Goal: Information Seeking & Learning: Learn about a topic

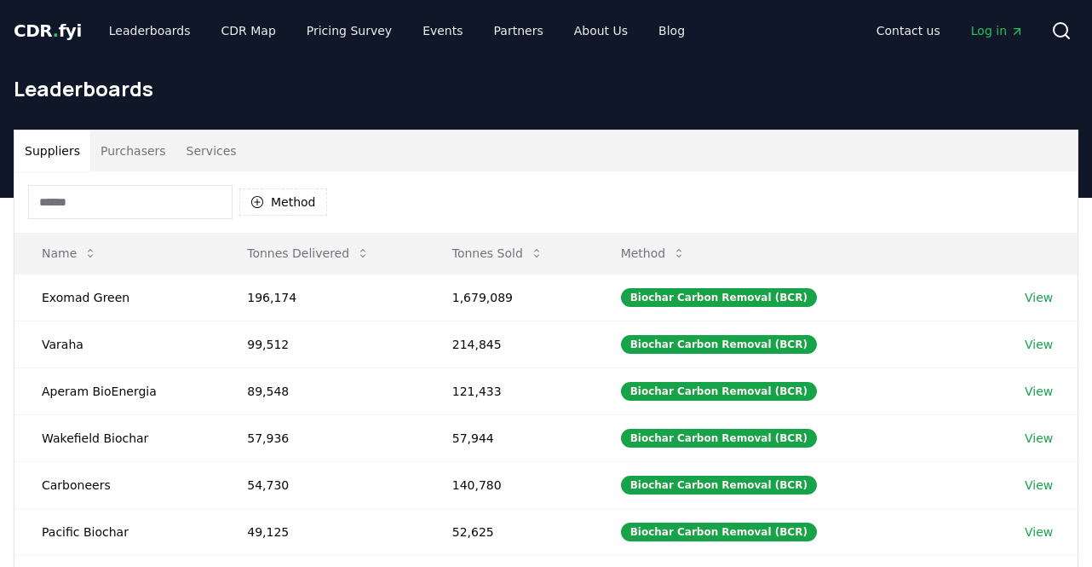
click at [138, 145] on button "Purchasers" at bounding box center [133, 150] width 86 height 41
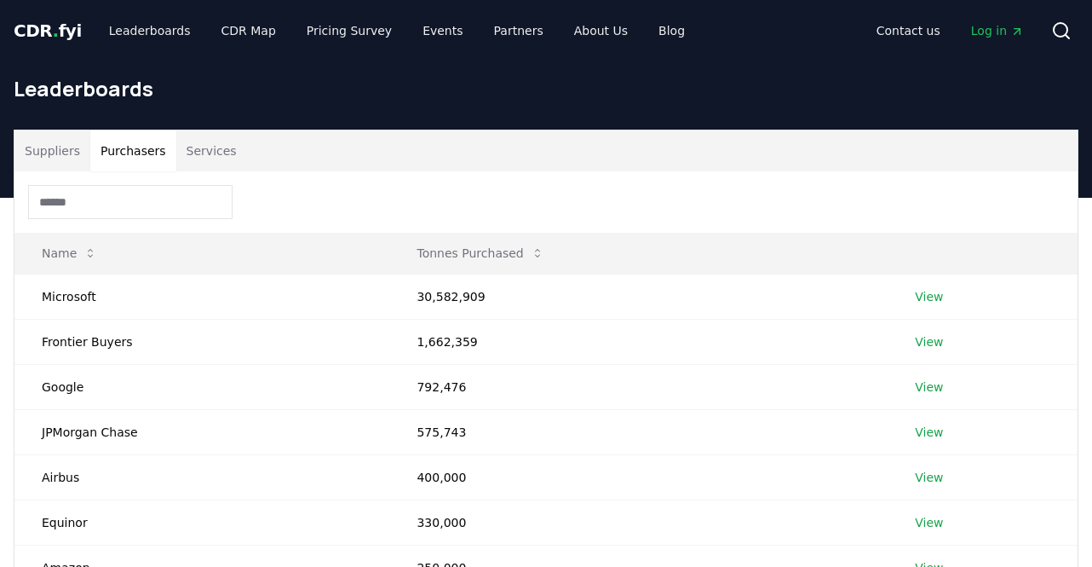
click at [124, 196] on input at bounding box center [130, 202] width 204 height 34
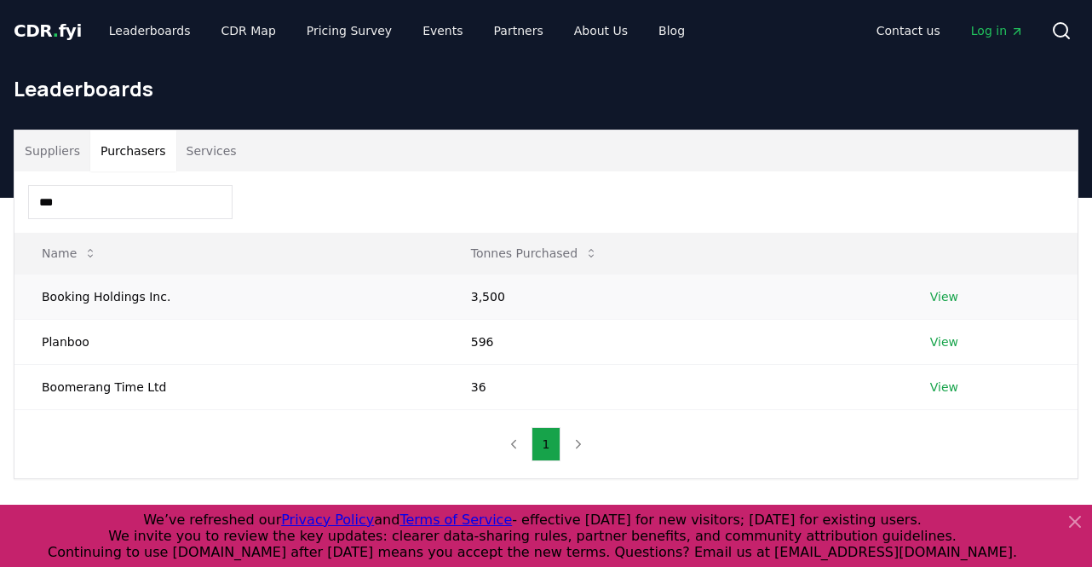
type input "***"
click at [935, 293] on link "View" at bounding box center [944, 296] width 28 height 17
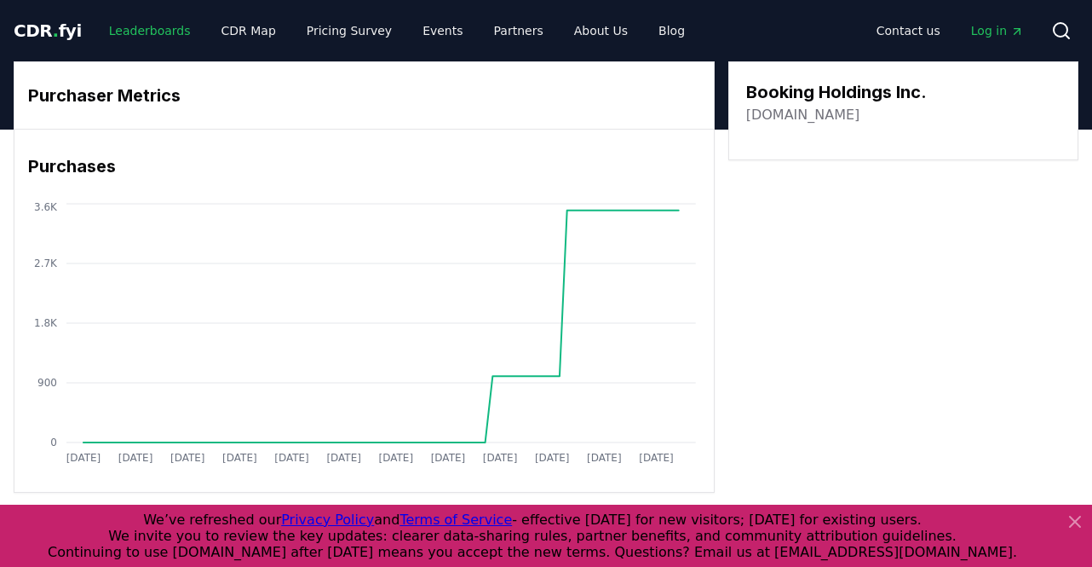
click at [138, 20] on link "Leaderboards" at bounding box center [149, 30] width 109 height 31
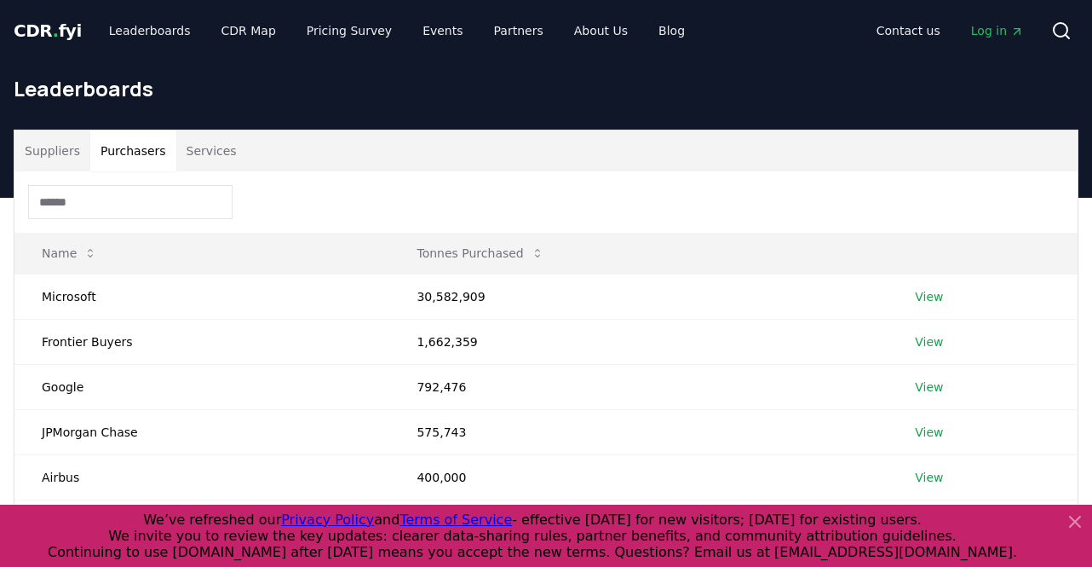
click at [114, 150] on button "Purchasers" at bounding box center [133, 150] width 86 height 41
click at [112, 199] on input at bounding box center [130, 202] width 204 height 34
type input "*"
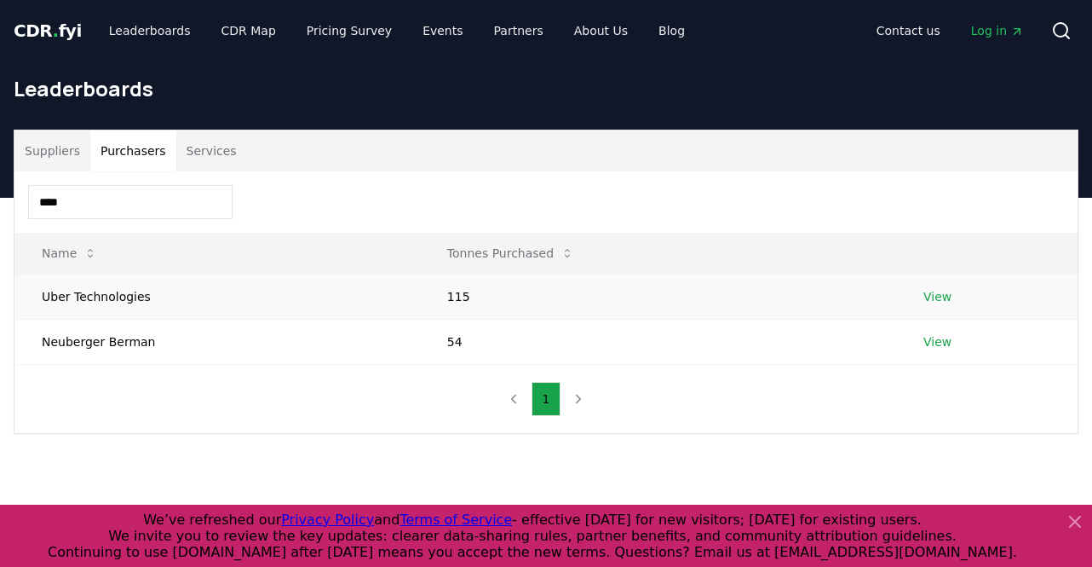
type input "****"
click at [927, 295] on link "View" at bounding box center [937, 296] width 28 height 17
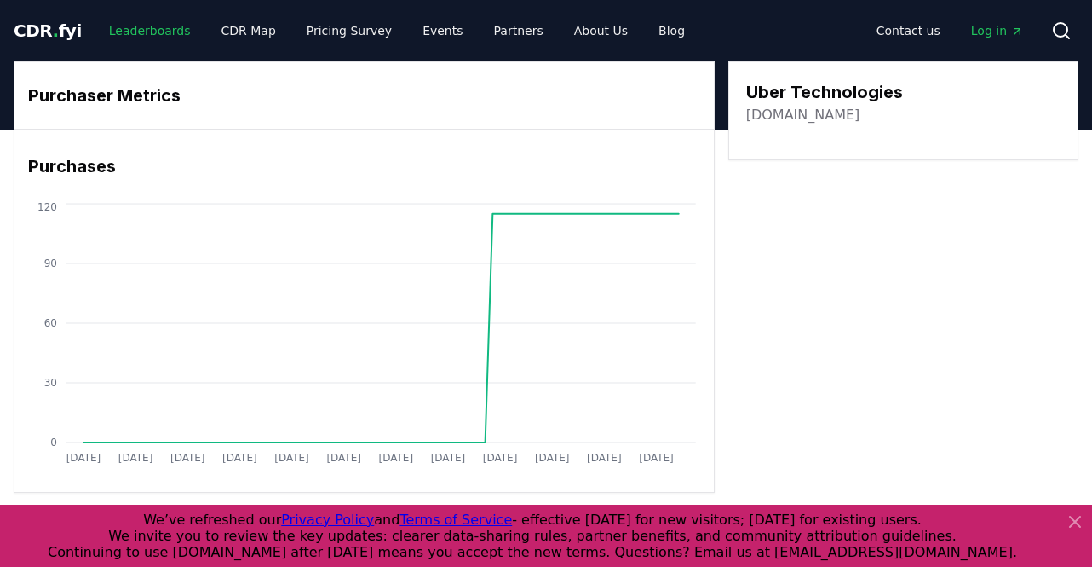
click at [142, 33] on link "Leaderboards" at bounding box center [149, 30] width 109 height 31
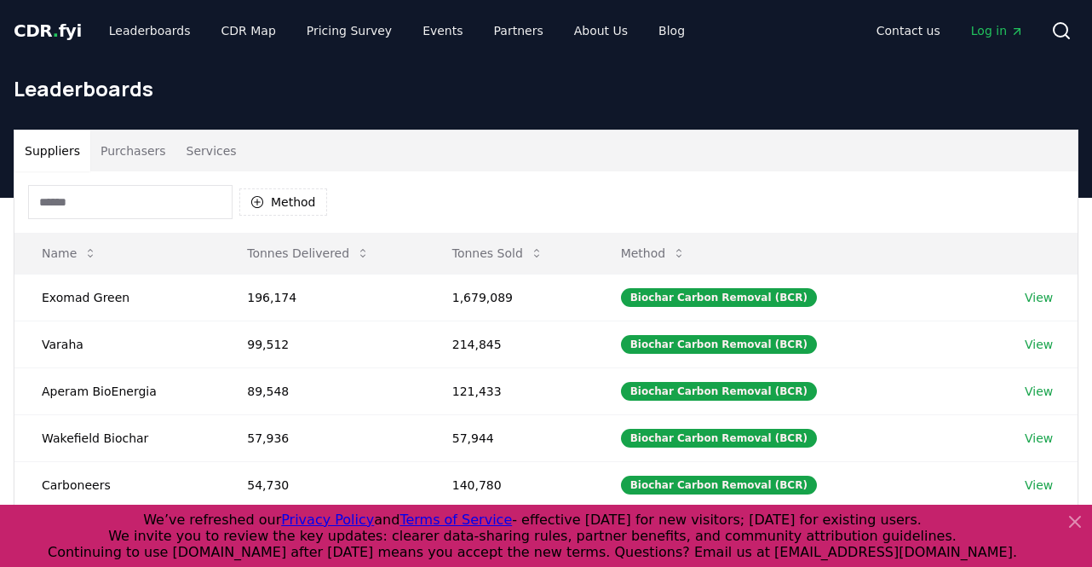
click at [138, 149] on button "Purchasers" at bounding box center [133, 150] width 86 height 41
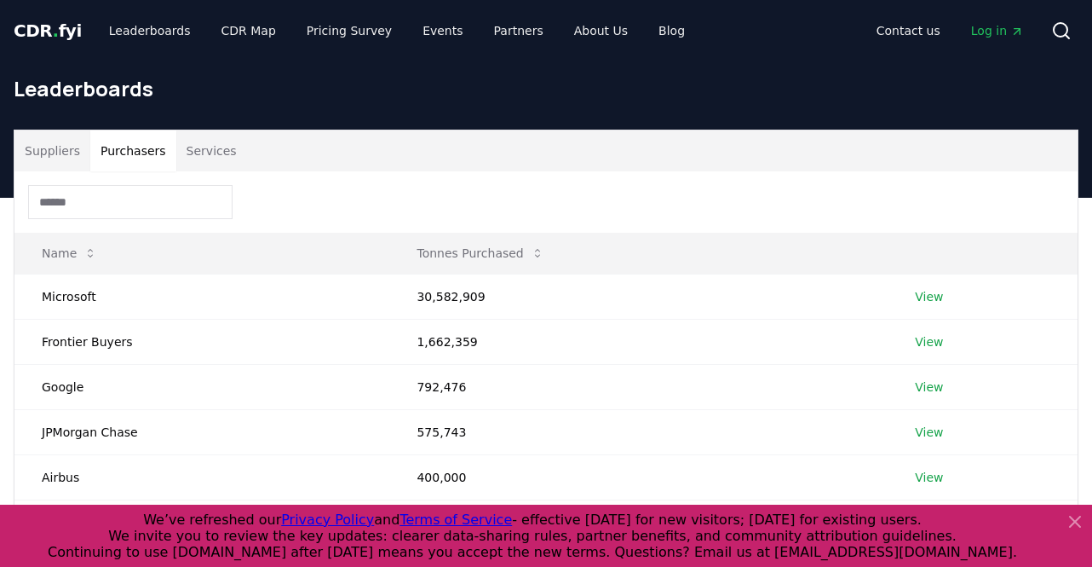
click at [86, 210] on input at bounding box center [130, 202] width 204 height 34
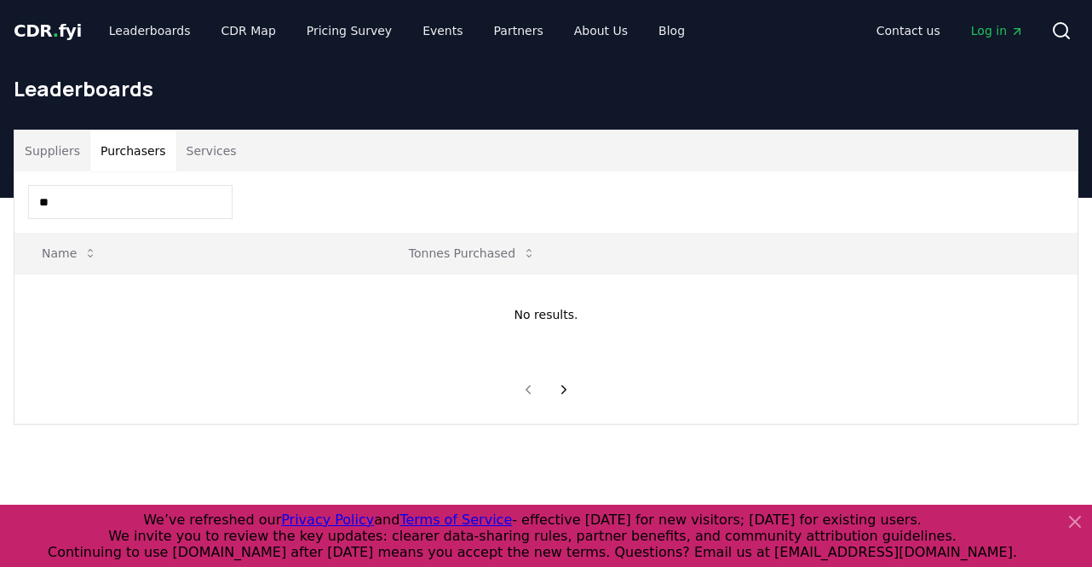
type input "*"
type input "***"
click at [929, 296] on td "View" at bounding box center [976, 295] width 204 height 45
click at [918, 296] on link "View" at bounding box center [915, 296] width 28 height 17
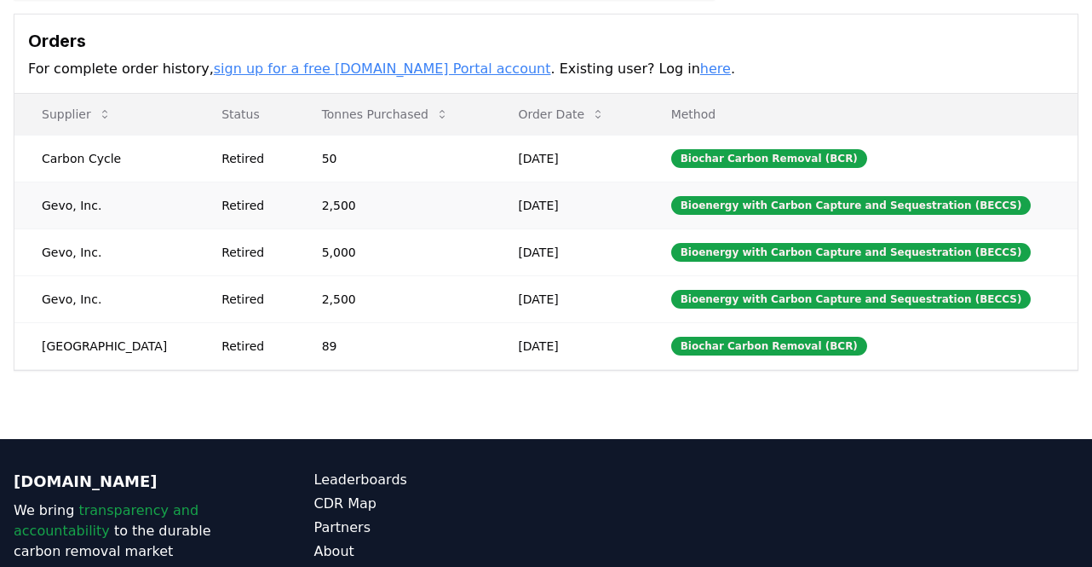
scroll to position [526, 0]
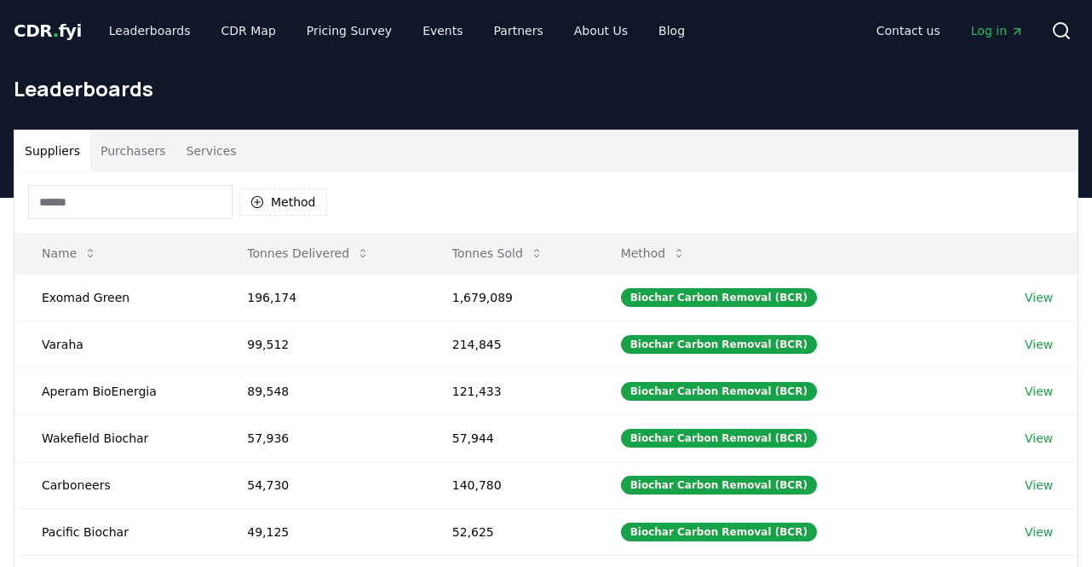
drag, startPoint x: 0, startPoint y: 0, endPoint x: 115, endPoint y: 156, distance: 193.7
click at [116, 157] on button "Purchasers" at bounding box center [133, 150] width 86 height 41
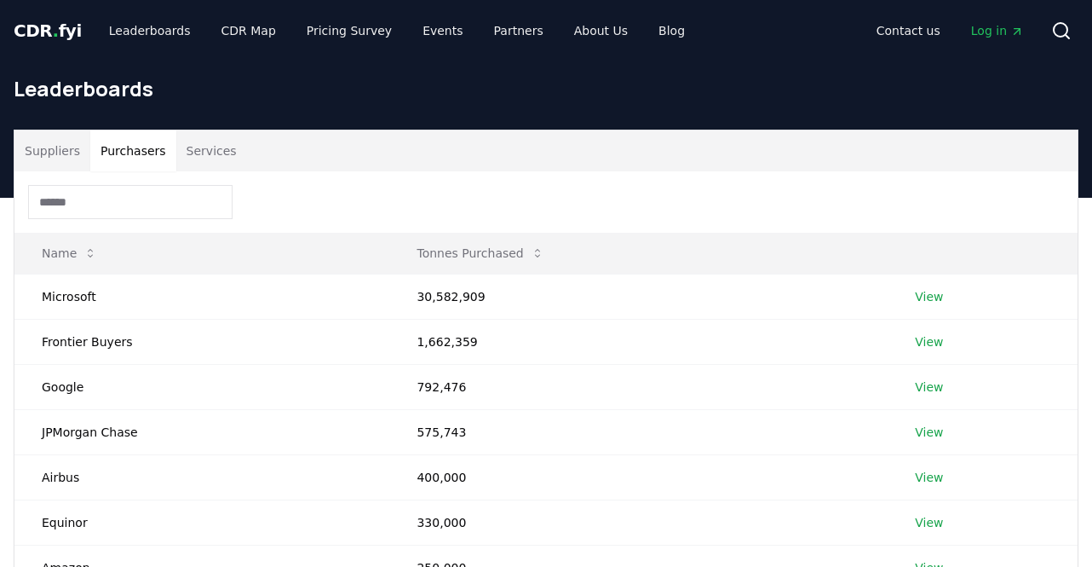
click at [101, 198] on input at bounding box center [130, 202] width 204 height 34
type input "*"
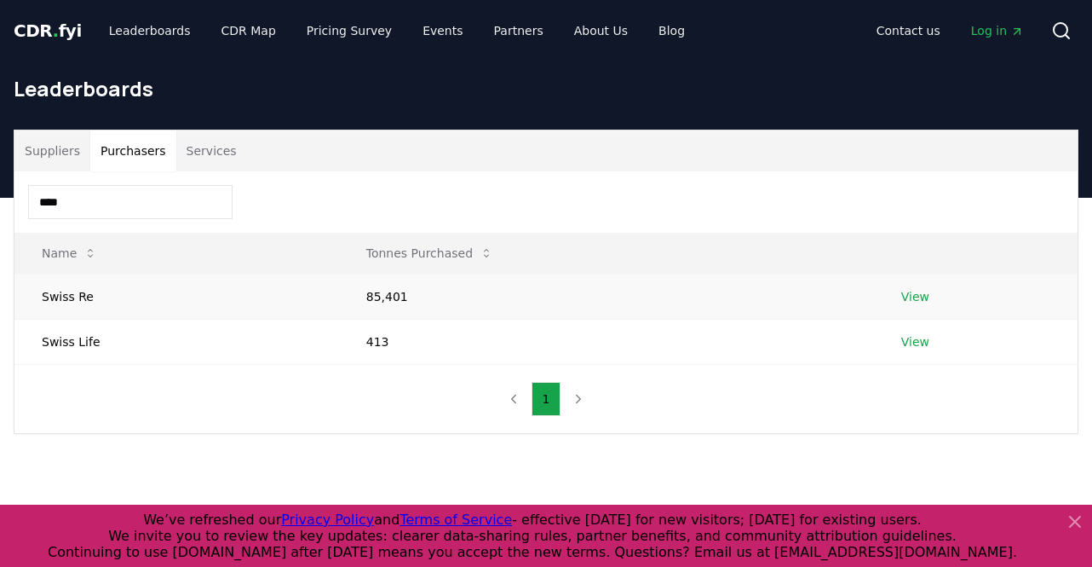
type input "****"
click at [920, 291] on link "View" at bounding box center [915, 296] width 28 height 17
